Goal: Find specific page/section: Find specific page/section

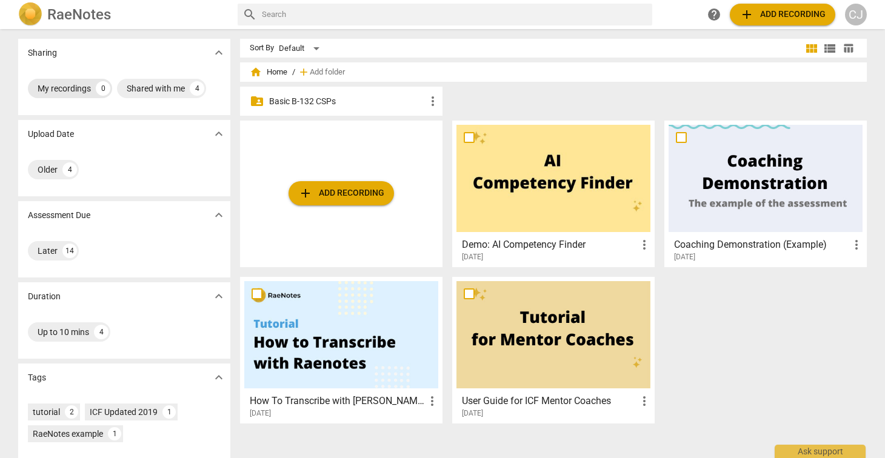
click at [67, 86] on div "My recordings" at bounding box center [64, 88] width 53 height 12
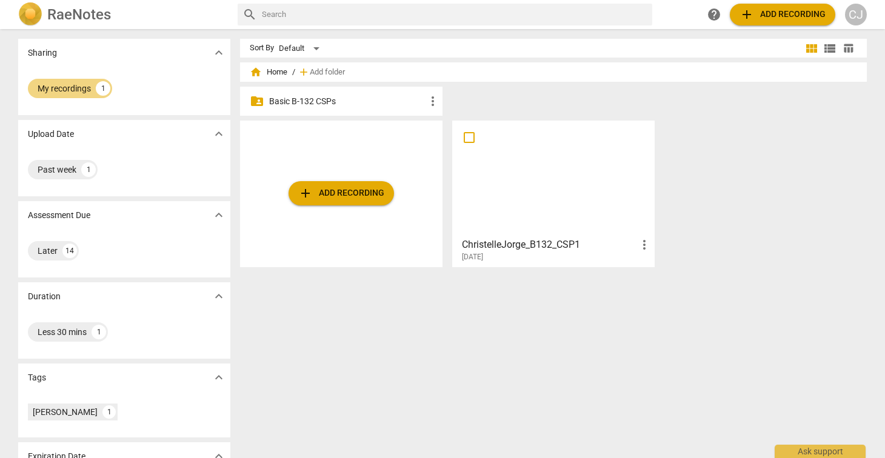
click at [541, 186] on div at bounding box center [554, 178] width 194 height 107
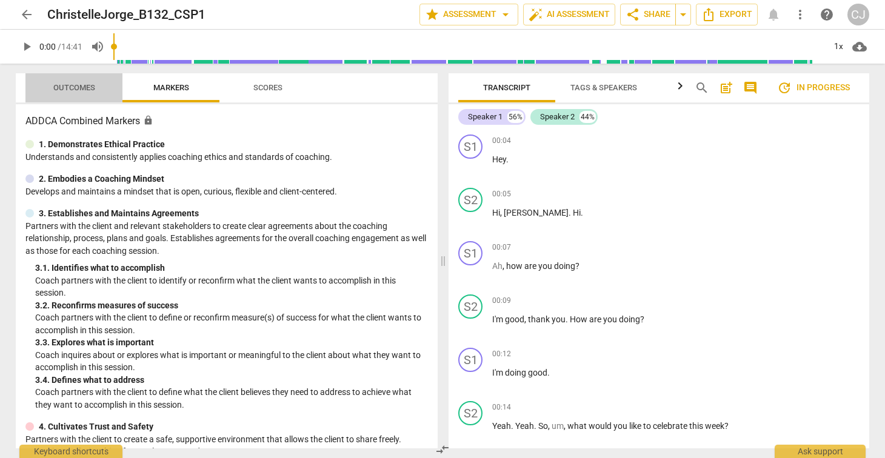
click at [65, 84] on span "Outcomes" at bounding box center [74, 87] width 42 height 9
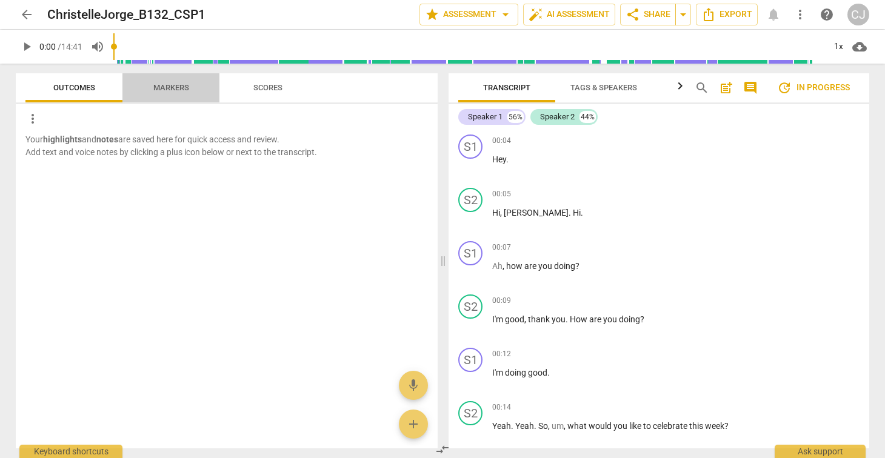
click at [167, 84] on span "Markers" at bounding box center [171, 87] width 36 height 9
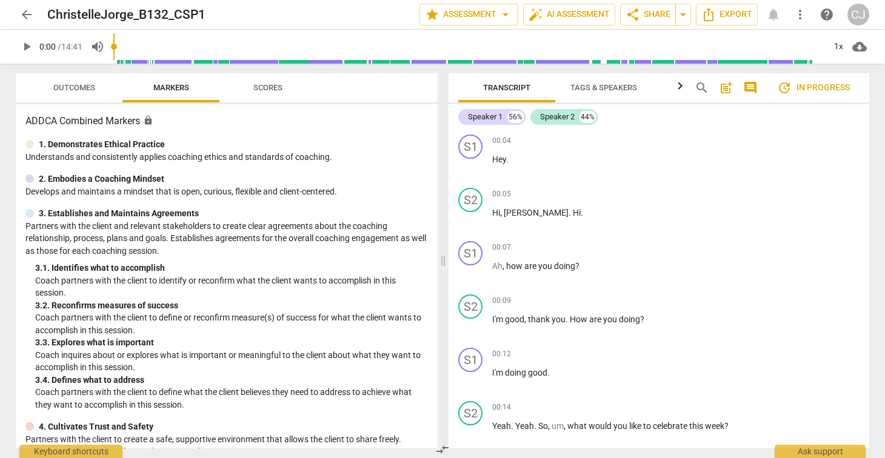
drag, startPoint x: 277, startPoint y: 87, endPoint x: 263, endPoint y: 87, distance: 13.3
click at [277, 87] on span "Scores" at bounding box center [268, 87] width 29 height 9
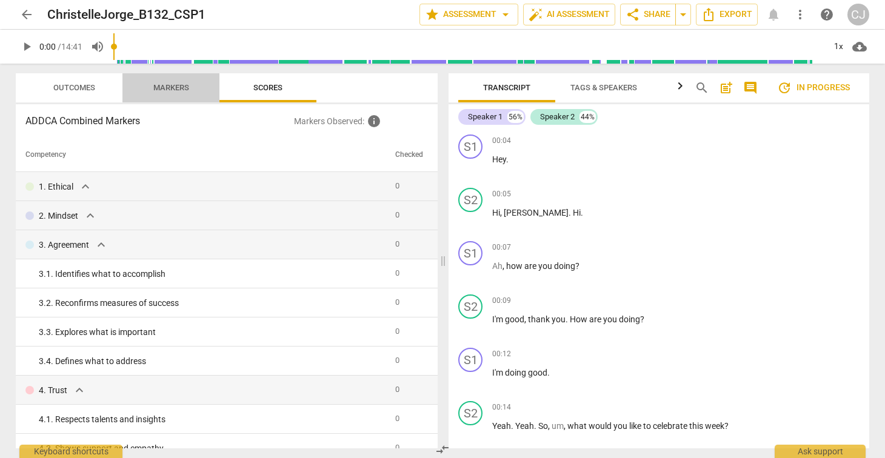
click at [159, 85] on span "Markers" at bounding box center [171, 87] width 36 height 9
